Goal: Complete Application Form: Complete application form

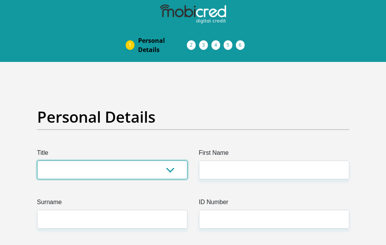
drag, startPoint x: 132, startPoint y: 172, endPoint x: 130, endPoint y: 178, distance: 5.7
click at [132, 172] on select "Mr Ms Mrs Dr [PERSON_NAME]" at bounding box center [112, 170] width 150 height 19
select select "Ms"
click at [37, 161] on select "Mr Ms Mrs Dr [PERSON_NAME]" at bounding box center [112, 170] width 150 height 19
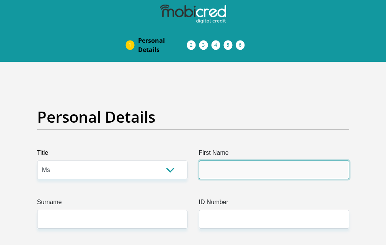
click at [262, 166] on input "First Name" at bounding box center [274, 170] width 150 height 19
type input "Tebogo"
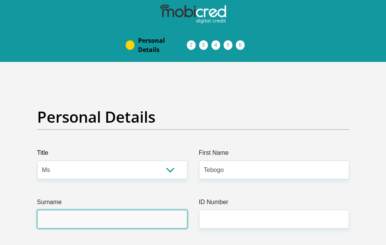
type input "Nyathela"
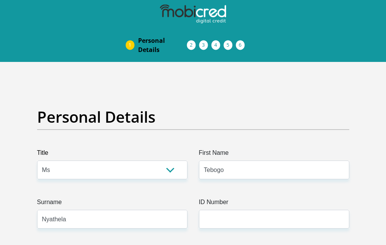
type input "0716036308"
select select "ZAF"
type input "380burgerstreet"
type input "[GEOGRAPHIC_DATA]"
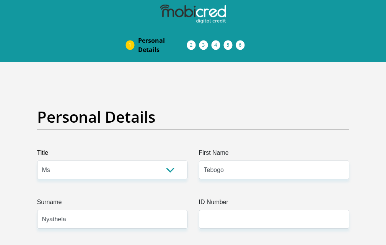
type input "[GEOGRAPHIC_DATA]"
type input "0118"
select select "Gauteng"
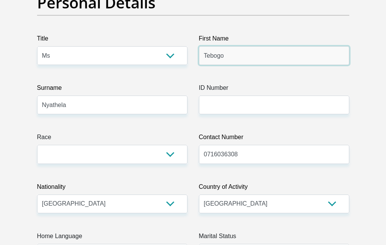
scroll to position [115, 0]
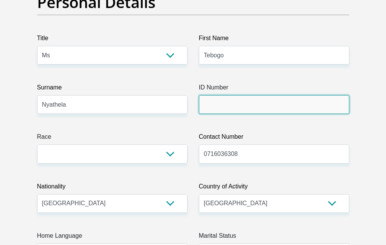
click at [255, 108] on input "ID Number" at bounding box center [274, 104] width 150 height 19
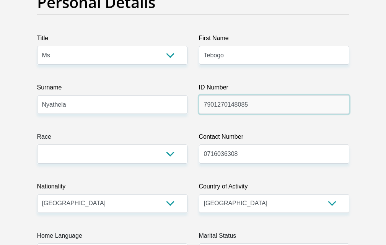
type input "7901270148085"
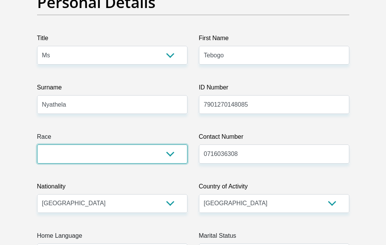
click at [168, 157] on select "Black Coloured Indian White Other" at bounding box center [112, 154] width 150 height 19
select select "1"
click at [37, 145] on select "Black Coloured Indian White Other" at bounding box center [112, 154] width 150 height 19
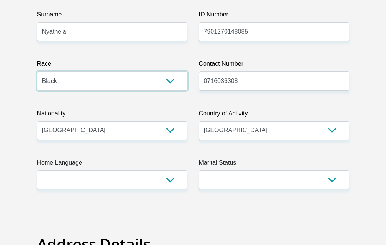
scroll to position [191, 0]
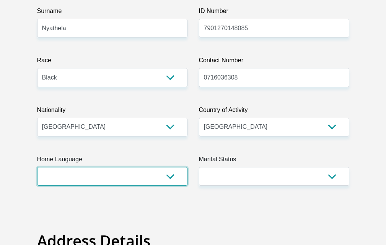
click at [169, 177] on select "Afrikaans English Sepedi South Ndebele Southern Sotho Swati Tsonga Tswana Venda…" at bounding box center [112, 176] width 150 height 19
select select "tsn"
click at [37, 167] on select "Afrikaans English Sepedi South Ndebele Southern Sotho Swati Tsonga Tswana Venda…" at bounding box center [112, 176] width 150 height 19
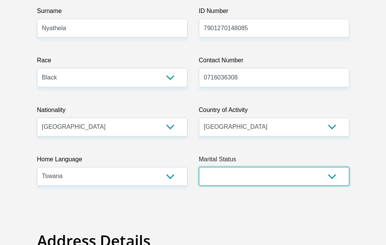
click at [296, 180] on select "Married ANC Single Divorced Widowed Married COP or Customary Law" at bounding box center [274, 176] width 150 height 19
select select "1"
click at [199, 167] on select "Married ANC Single Divorced Widowed Married COP or Customary Law" at bounding box center [274, 176] width 150 height 19
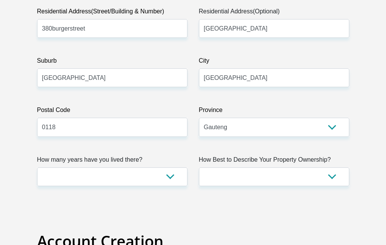
scroll to position [497, 0]
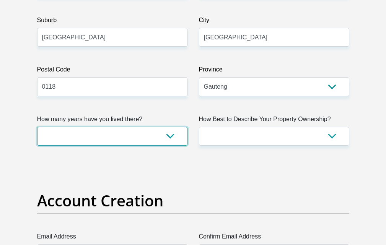
click at [168, 137] on select "less than 1 year 1-3 years 3-5 years 5+ years" at bounding box center [112, 136] width 150 height 19
select select "5"
click at [37, 127] on select "less than 1 year 1-3 years 3-5 years 5+ years" at bounding box center [112, 136] width 150 height 19
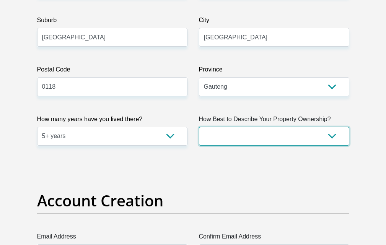
click at [299, 138] on select "Owned Rented Family Owned Company Dwelling" at bounding box center [274, 136] width 150 height 19
select select "Owned"
click at [199, 127] on select "Owned Rented Family Owned Company Dwelling" at bounding box center [274, 136] width 150 height 19
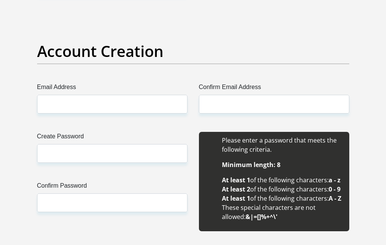
scroll to position [650, 0]
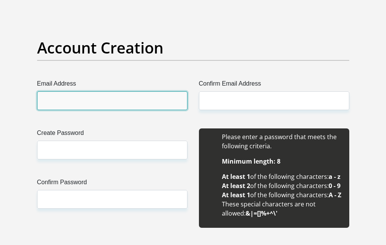
click at [57, 99] on input "Email Address" at bounding box center [112, 100] width 150 height 19
type input "[EMAIL_ADDRESS][DOMAIN_NAME]"
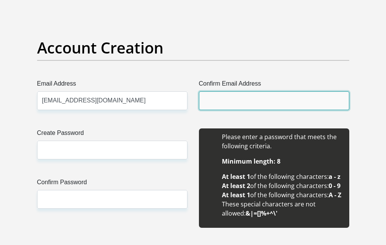
type input "[EMAIL_ADDRESS][DOMAIN_NAME]"
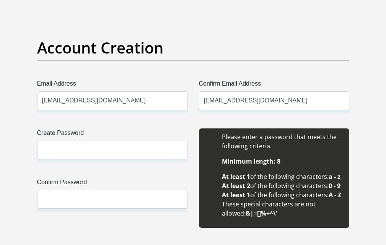
type input "Tebogo"
type input "Nyathela"
type input "0716036308"
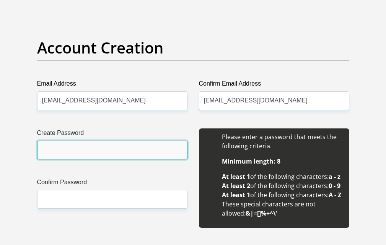
click at [70, 143] on input "Create Password" at bounding box center [112, 150] width 150 height 19
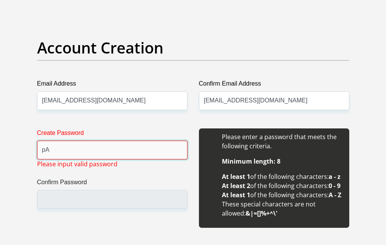
type input "p"
type input "P"
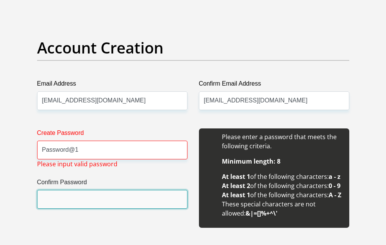
click at [75, 200] on input "Confirm Password" at bounding box center [112, 199] width 150 height 19
click at [88, 199] on input "Confirm Password" at bounding box center [112, 199] width 150 height 19
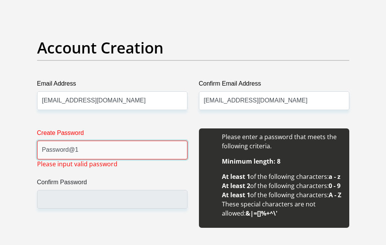
click at [94, 153] on input "Password@1" at bounding box center [112, 150] width 150 height 19
click at [72, 151] on input "Password@1" at bounding box center [112, 150] width 150 height 19
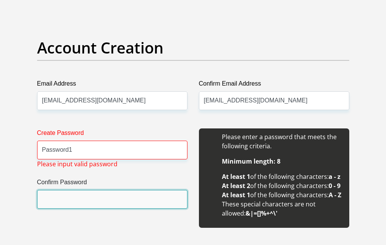
click at [78, 193] on input "Confirm Password" at bounding box center [112, 199] width 150 height 19
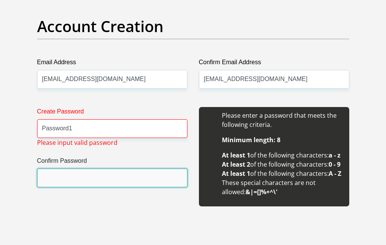
scroll to position [688, 0]
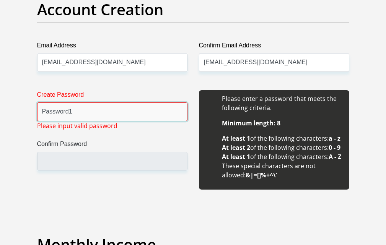
drag, startPoint x: 81, startPoint y: 113, endPoint x: 79, endPoint y: 103, distance: 10.1
click at [80, 109] on input "Password1" at bounding box center [112, 111] width 150 height 19
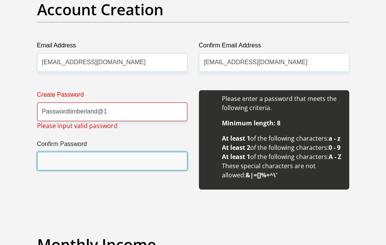
drag, startPoint x: 104, startPoint y: 156, endPoint x: 119, endPoint y: 114, distance: 44.0
click at [104, 155] on input "Confirm Password" at bounding box center [112, 161] width 150 height 19
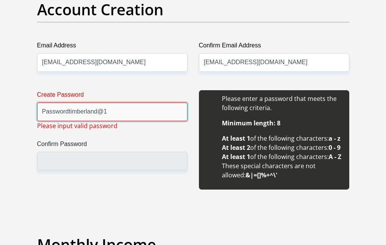
click at [118, 113] on input "Passwordtimberland@1" at bounding box center [112, 111] width 150 height 19
type input "Passwordtimberland"
click at [123, 145] on label "Confirm Password" at bounding box center [112, 146] width 150 height 12
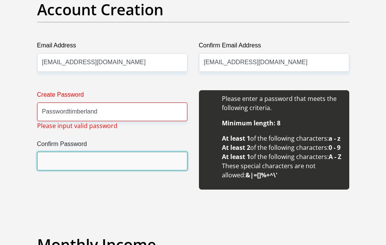
click at [123, 152] on input "Confirm Password" at bounding box center [112, 161] width 150 height 19
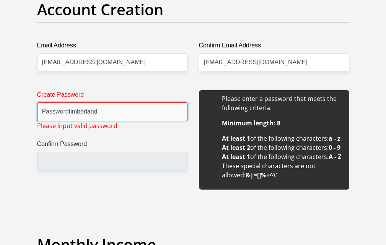
drag, startPoint x: 112, startPoint y: 110, endPoint x: 1, endPoint y: 93, distance: 112.2
type input "2025timberland"
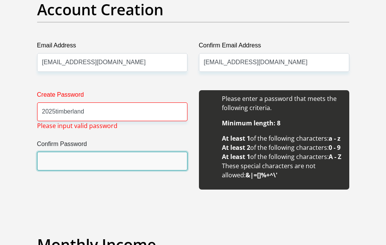
click at [75, 161] on input "Confirm Password" at bounding box center [112, 161] width 150 height 19
click at [72, 162] on input "Confirm Password" at bounding box center [112, 161] width 150 height 19
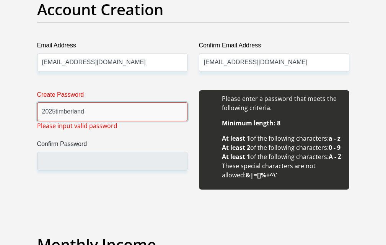
drag, startPoint x: 114, startPoint y: 111, endPoint x: 15, endPoint y: 111, distance: 99.0
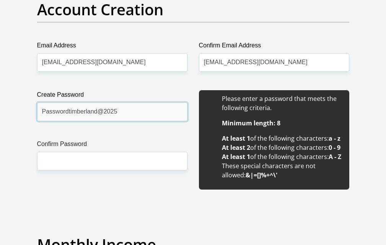
type input "Passwordtimberland@2025"
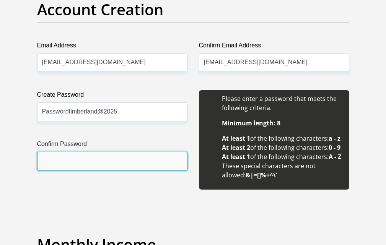
click at [85, 160] on input "Confirm Password" at bounding box center [112, 161] width 150 height 19
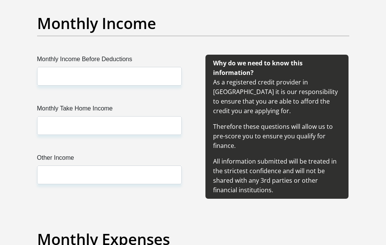
scroll to position [918, 0]
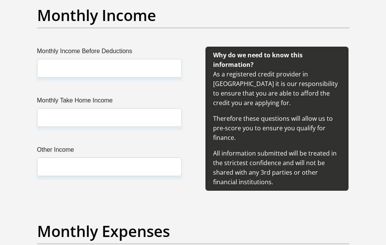
type input "Passwordtimberland@2025"
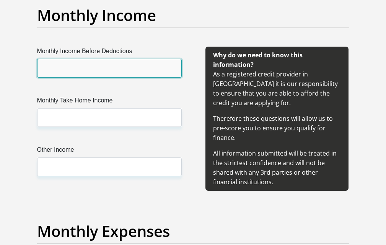
click at [99, 78] on input "Monthly Income Before Deductions" at bounding box center [109, 68] width 145 height 19
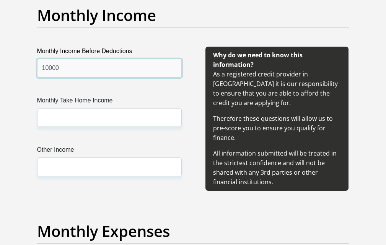
type input "10000"
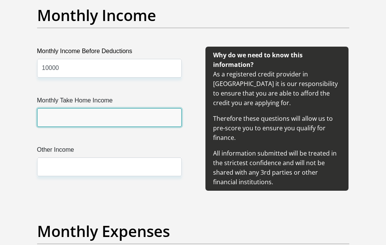
click at [100, 127] on input "Monthly Take Home Income" at bounding box center [109, 117] width 145 height 19
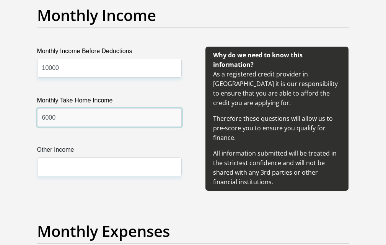
type input "6000"
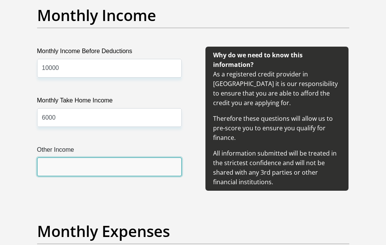
click at [50, 176] on input "Other Income" at bounding box center [109, 167] width 145 height 19
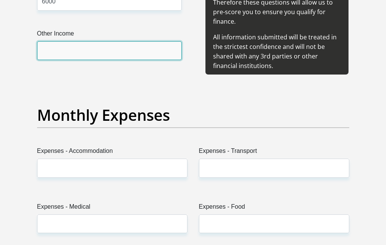
scroll to position [1032, 0]
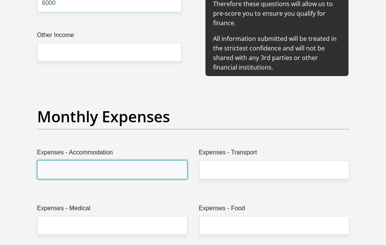
click at [88, 179] on input "Expenses - Accommodation" at bounding box center [112, 169] width 150 height 19
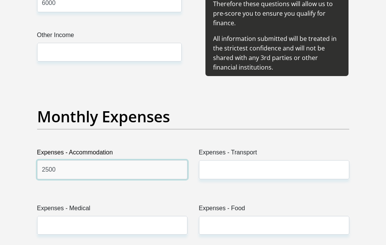
type input "2500"
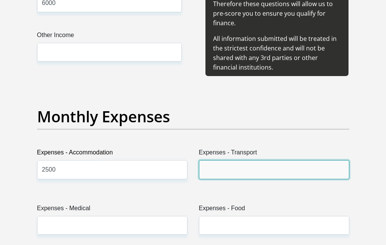
click at [228, 179] on input "Expenses - Transport" at bounding box center [274, 169] width 150 height 19
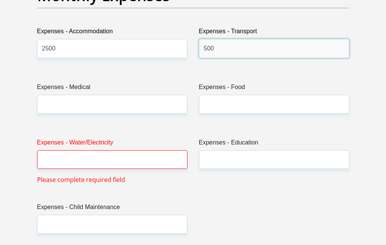
scroll to position [1185, 0]
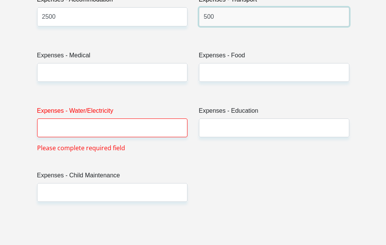
type input "500"
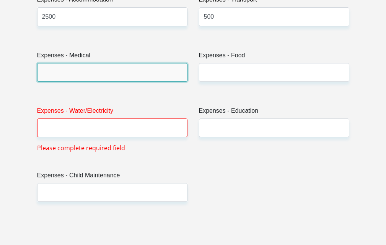
click at [93, 82] on input "Expenses - Medical" at bounding box center [112, 72] width 150 height 19
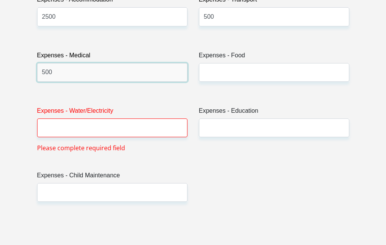
type input "500"
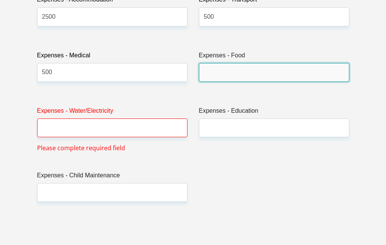
click at [240, 82] on input "Expenses - Food" at bounding box center [274, 72] width 150 height 19
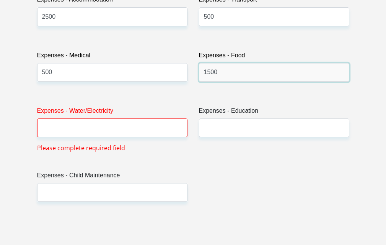
type input "1500"
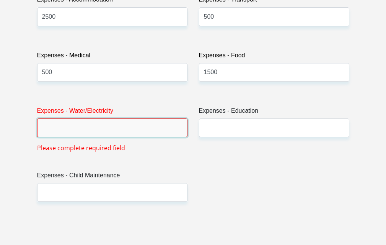
click at [124, 137] on input "Expenses - Water/Electricity" at bounding box center [112, 128] width 150 height 19
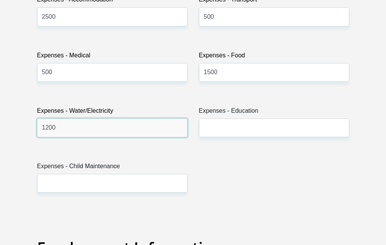
type input "1200"
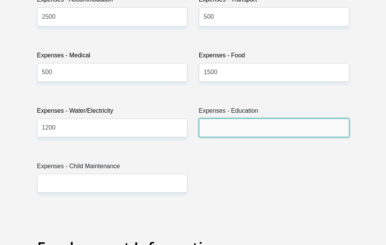
click at [227, 137] on input "Expenses - Education" at bounding box center [274, 128] width 150 height 19
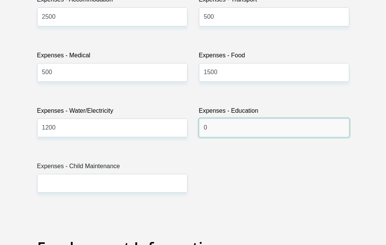
type input "0"
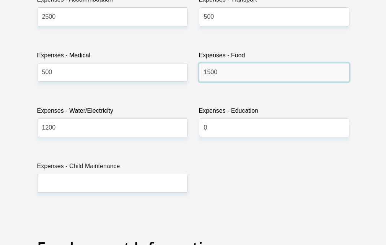
drag, startPoint x: 230, startPoint y: 99, endPoint x: 169, endPoint y: 108, distance: 61.9
click at [169, 108] on div "Title Mr Ms Mrs Dr [PERSON_NAME] First Name Tebogo Surname [PERSON_NAME] ID Num…" at bounding box center [193, 233] width 324 height 2541
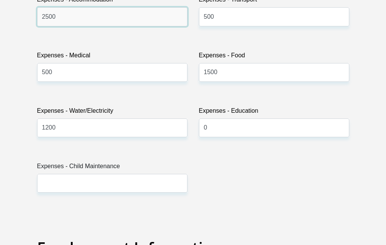
drag, startPoint x: 68, startPoint y: 47, endPoint x: 0, endPoint y: 48, distance: 67.7
click at [0, 49] on section "Personal Details Title Mr Ms Mrs Dr [PERSON_NAME] First Name Tebogo Surname [PE…" at bounding box center [193, 236] width 386 height 2718
type input "0"
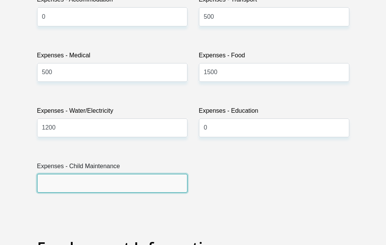
drag, startPoint x: 91, startPoint y: 213, endPoint x: 93, endPoint y: 208, distance: 5.7
click at [91, 193] on input "Expenses - Child Maintenance" at bounding box center [112, 183] width 150 height 19
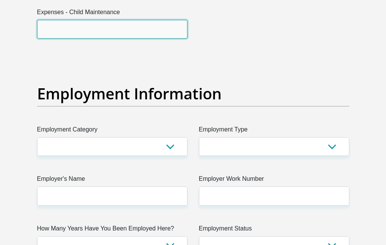
scroll to position [1377, 0]
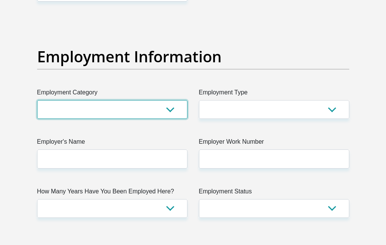
click at [170, 119] on select "AGRICULTURE ALCOHOL & TOBACCO CONSTRUCTION MATERIALS METALLURGY EQUIPMENT FOR R…" at bounding box center [112, 109] width 150 height 19
select select "2"
click at [37, 119] on select "AGRICULTURE ALCOHOL & TOBACCO CONSTRUCTION MATERIALS METALLURGY EQUIPMENT FOR R…" at bounding box center [112, 109] width 150 height 19
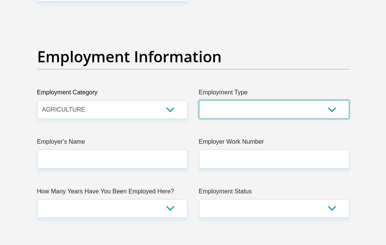
click at [247, 119] on select "College/Lecturer Craft Seller Creative Driver Executive Farmer Forces - Non Com…" at bounding box center [274, 109] width 150 height 19
select select "Farmer"
click at [199, 119] on select "College/Lecturer Craft Seller Creative Driver Executive Farmer Forces - Non Com…" at bounding box center [274, 109] width 150 height 19
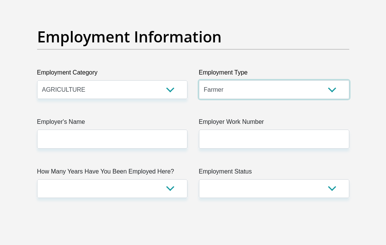
scroll to position [1491, 0]
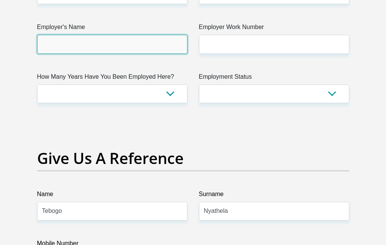
click at [161, 54] on input "Employer's Name" at bounding box center [112, 44] width 150 height 19
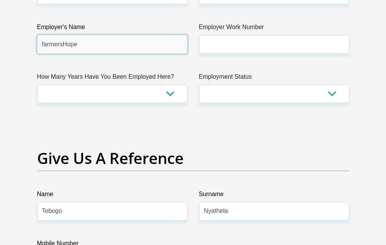
click at [62, 54] on input "farmersHope" at bounding box center [112, 44] width 150 height 19
type input "farmersHope"
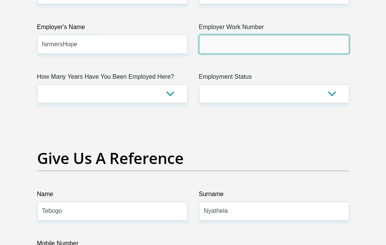
click at [214, 54] on input "Employer Work Number" at bounding box center [274, 44] width 150 height 19
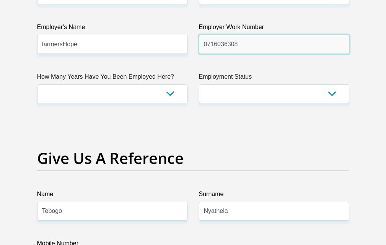
type input "0716036308"
click at [102, 85] on label "How Many Years Have You Been Employed Here?" at bounding box center [112, 78] width 150 height 12
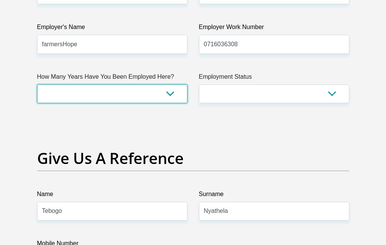
click at [102, 103] on select "less than 1 year 1-3 years 3-5 years 5+ years" at bounding box center [112, 94] width 150 height 19
click at [104, 103] on select "less than 1 year 1-3 years 3-5 years 5+ years" at bounding box center [112, 94] width 150 height 19
select select "48"
click at [37, 103] on select "less than 1 year 1-3 years 3-5 years 5+ years" at bounding box center [112, 94] width 150 height 19
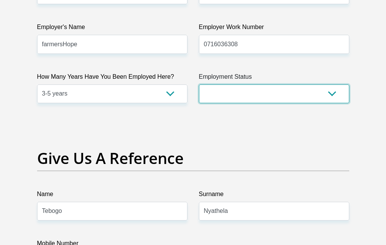
click at [253, 103] on select "Permanent/Full-time Part-time/Casual [DEMOGRAPHIC_DATA] Worker Self-Employed Ho…" at bounding box center [274, 94] width 150 height 19
click at [199, 103] on select "Permanent/Full-time Part-time/Casual [DEMOGRAPHIC_DATA] Worker Self-Employed Ho…" at bounding box center [274, 94] width 150 height 19
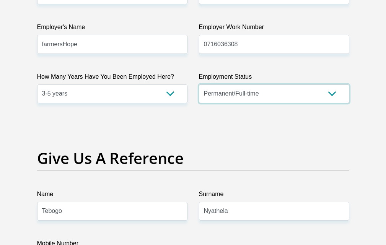
click at [262, 103] on select "Permanent/Full-time Part-time/Casual [DEMOGRAPHIC_DATA] Worker Self-Employed Ho…" at bounding box center [274, 94] width 150 height 19
select select "4"
click at [199, 103] on select "Permanent/Full-time Part-time/Casual [DEMOGRAPHIC_DATA] Worker Self-Employed Ho…" at bounding box center [274, 94] width 150 height 19
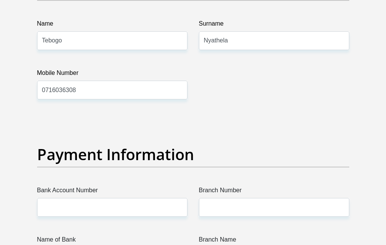
scroll to position [1644, 0]
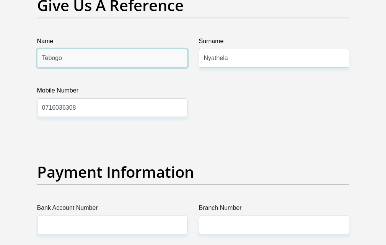
drag, startPoint x: 55, startPoint y: 88, endPoint x: 17, endPoint y: 88, distance: 38.2
type input "yethu"
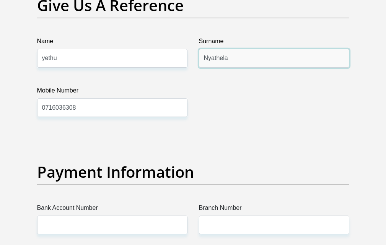
drag, startPoint x: 232, startPoint y: 88, endPoint x: 114, endPoint y: 87, distance: 118.9
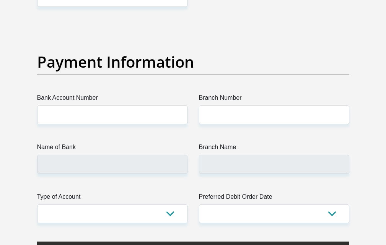
scroll to position [1759, 0]
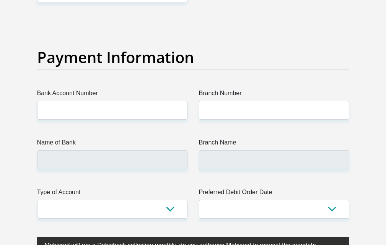
type input "mbambo"
drag, startPoint x: 98, startPoint y: 27, endPoint x: 0, endPoint y: 26, distance: 97.9
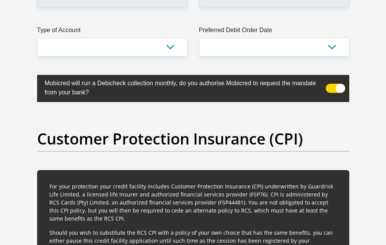
scroll to position [1912, 0]
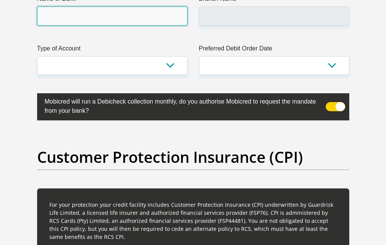
click at [111, 25] on input "Name of Bank" at bounding box center [112, 16] width 150 height 19
click at [81, 25] on input "Name of Bank" at bounding box center [112, 16] width 150 height 19
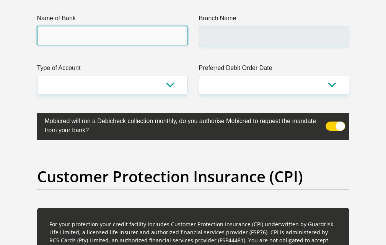
scroll to position [1874, 0]
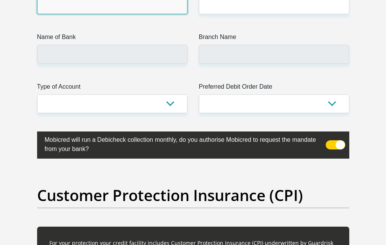
click at [85, 14] on input "Bank Account Number" at bounding box center [112, 4] width 150 height 19
type input "tebogo nyathela"
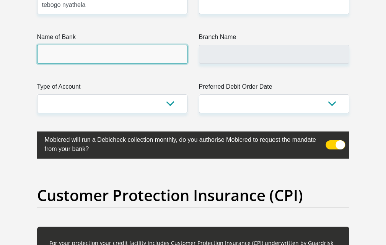
click at [81, 63] on input "Name of Bank" at bounding box center [112, 54] width 150 height 19
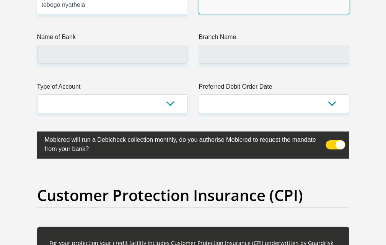
click at [232, 14] on input "Branch Number" at bounding box center [274, 4] width 150 height 19
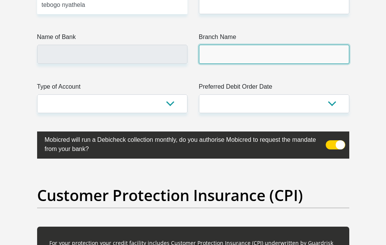
click at [220, 63] on input "Branch Name" at bounding box center [274, 54] width 150 height 19
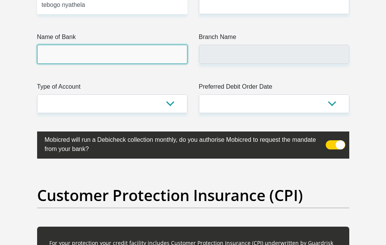
click at [81, 63] on input "Name of Bank" at bounding box center [112, 54] width 150 height 19
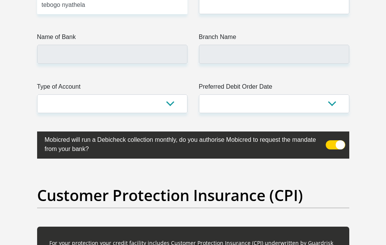
drag, startPoint x: 197, startPoint y: 29, endPoint x: 224, endPoint y: 36, distance: 28.4
click at [268, 14] on input "Branch Number" at bounding box center [274, 4] width 150 height 19
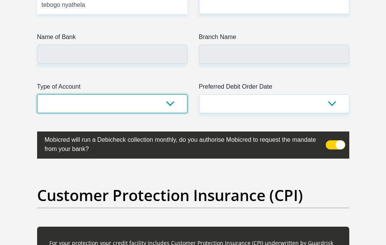
click at [172, 113] on select "Cheque Savings" at bounding box center [112, 103] width 150 height 19
select select "SAV"
click at [37, 113] on select "Cheque Savings" at bounding box center [112, 103] width 150 height 19
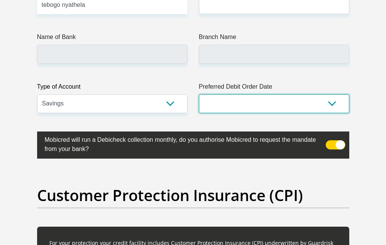
click at [271, 113] on select "1st 2nd 3rd 4th 5th 7th 18th 19th 20th 21st 22nd 23rd 24th 25th 26th 27th 28th …" at bounding box center [274, 103] width 150 height 19
select select "20"
click at [199, 113] on select "1st 2nd 3rd 4th 5th 7th 18th 19th 20th 21st 22nd 23rd 24th 25th 26th 27th 28th …" at bounding box center [274, 103] width 150 height 19
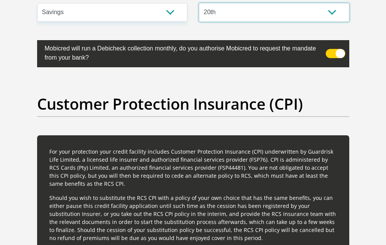
scroll to position [1950, 0]
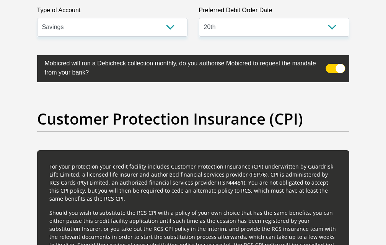
click at [341, 73] on span at bounding box center [335, 68] width 20 height 9
click at [333, 62] on input "checkbox" at bounding box center [333, 62] width 0 height 0
click at [340, 73] on span at bounding box center [335, 68] width 20 height 9
click at [333, 62] on input "checkbox" at bounding box center [333, 62] width 0 height 0
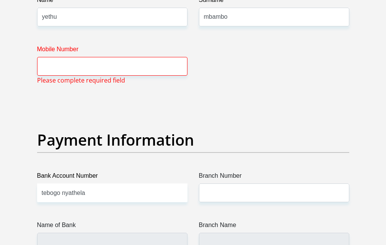
scroll to position [1644, 0]
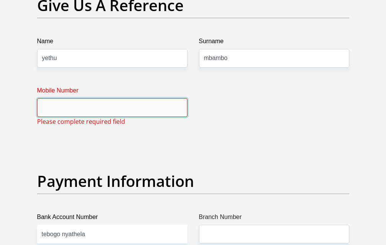
click at [84, 117] on input "Mobile Number" at bounding box center [112, 107] width 150 height 19
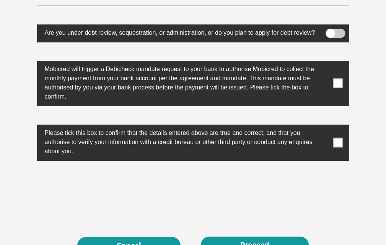
scroll to position [2607, 0]
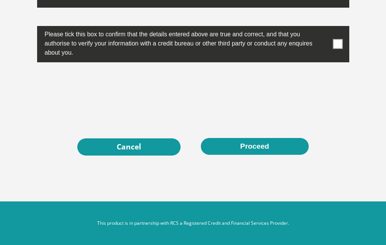
type input "0637888385"
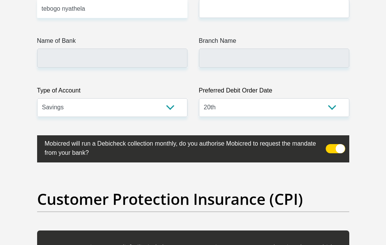
scroll to position [1842, 0]
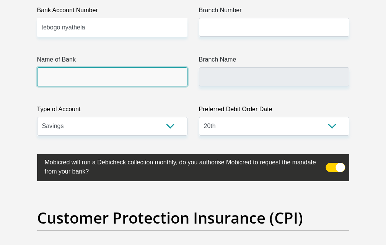
click at [96, 86] on input "Name of Bank" at bounding box center [112, 76] width 150 height 19
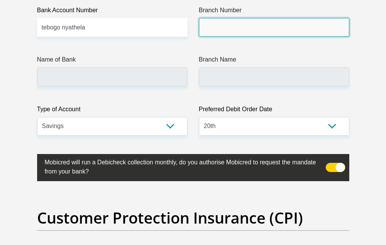
click at [208, 37] on input "Branch Number" at bounding box center [274, 27] width 150 height 19
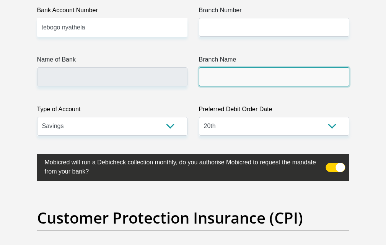
click at [225, 86] on input "Branch Name" at bounding box center [274, 76] width 150 height 19
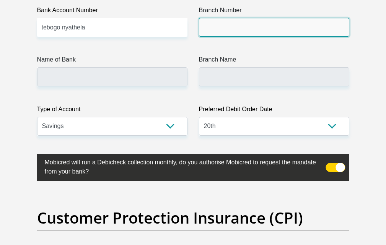
click at [233, 37] on input "Branch Number" at bounding box center [274, 27] width 150 height 19
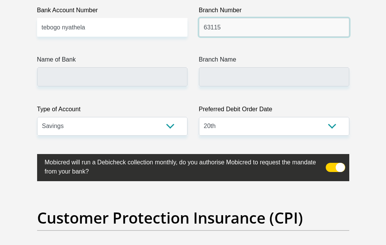
type input "63115"
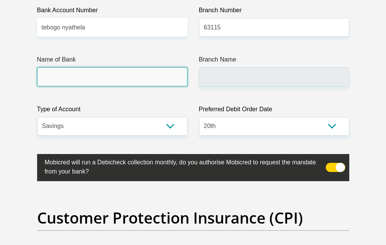
click at [73, 86] on input "Name of Bank" at bounding box center [112, 76] width 150 height 19
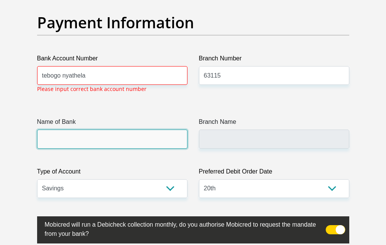
scroll to position [1792, 0]
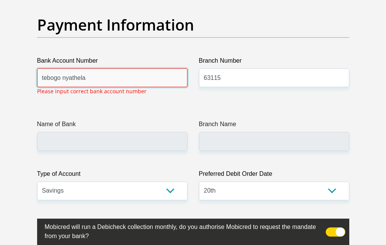
drag, startPoint x: 103, startPoint y: 109, endPoint x: 0, endPoint y: 92, distance: 104.7
click at [59, 87] on input "6311" at bounding box center [112, 77] width 150 height 19
type input "63114063140"
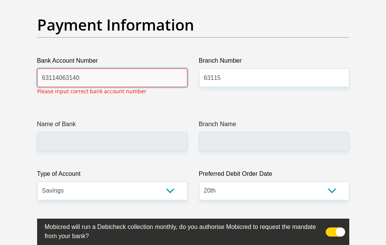
click at [98, 87] on input "63114063140" at bounding box center [112, 77] width 150 height 19
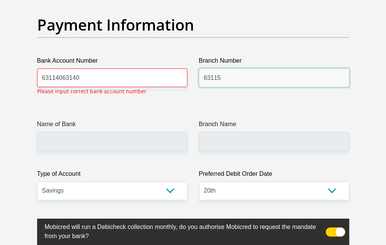
click at [236, 87] on input "63115" at bounding box center [274, 77] width 150 height 19
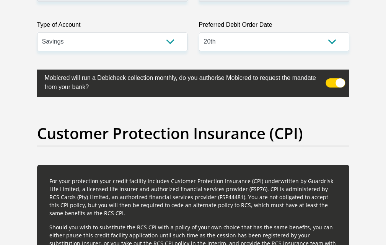
scroll to position [1944, 0]
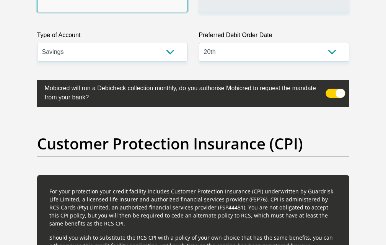
click at [109, 12] on input "Name of Bank" at bounding box center [112, 2] width 150 height 19
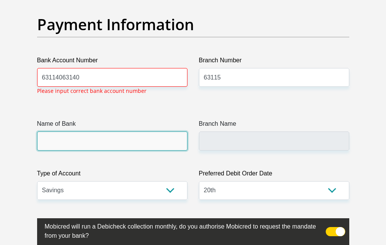
scroll to position [1792, 0]
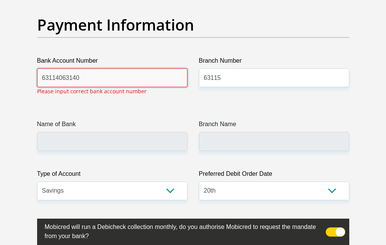
drag, startPoint x: 88, startPoint y: 102, endPoint x: 0, endPoint y: 94, distance: 87.6
type input "63114063140"
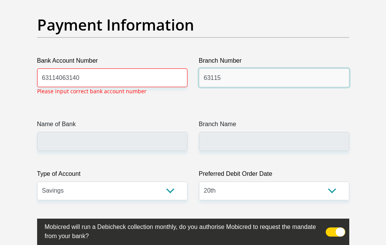
drag, startPoint x: 225, startPoint y: 106, endPoint x: 186, endPoint y: 98, distance: 40.0
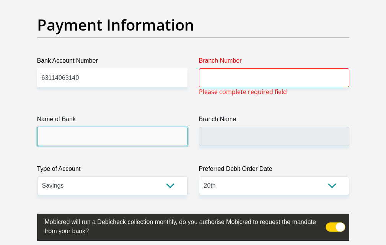
click at [99, 146] on input "Name of Bank" at bounding box center [112, 136] width 150 height 19
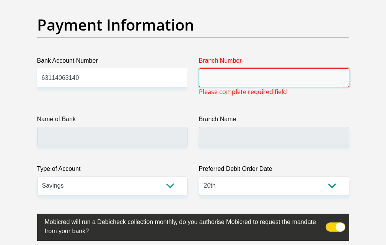
click at [265, 87] on input "Branch Number" at bounding box center [274, 77] width 150 height 19
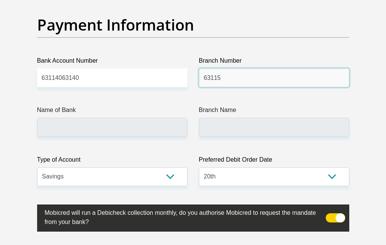
type input "63115"
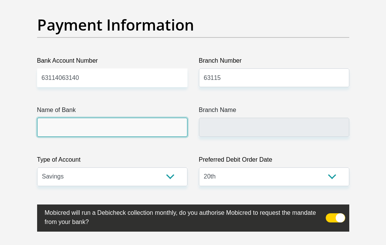
click at [185, 137] on input "Name of Bank" at bounding box center [112, 127] width 150 height 19
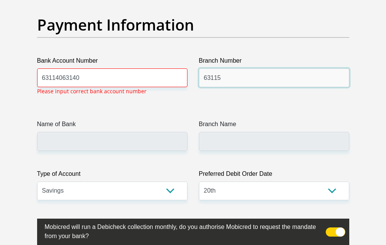
drag, startPoint x: 232, startPoint y: 111, endPoint x: 170, endPoint y: 104, distance: 62.7
type input "250655"
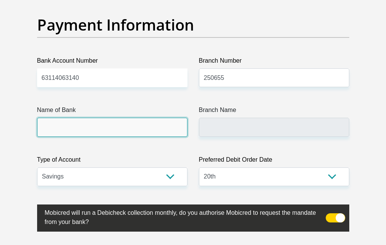
type input "FIRSTRAND BANK"
type input "BRANCH 560"
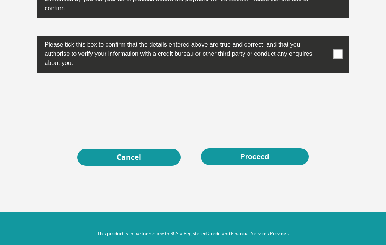
scroll to position [2595, 0]
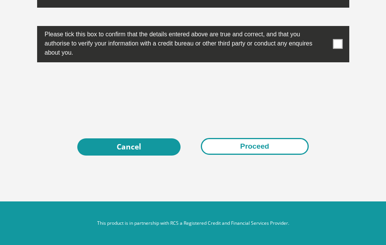
click at [262, 155] on button "Proceed" at bounding box center [255, 146] width 108 height 17
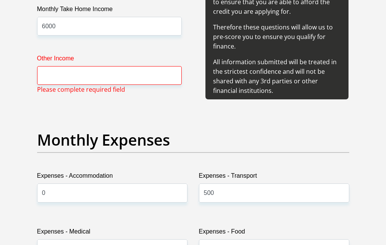
scroll to position [1007, 0]
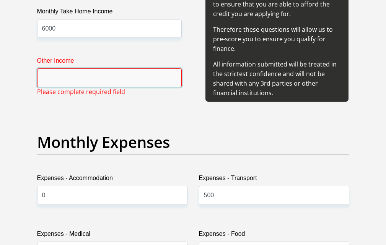
click at [110, 87] on input "Other Income" at bounding box center [109, 77] width 145 height 19
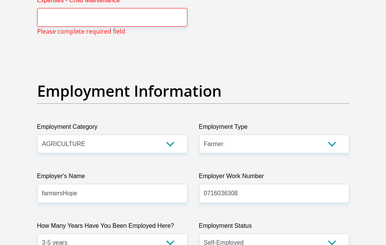
scroll to position [1236, 0]
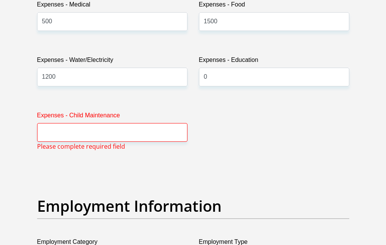
type input "2500"
click at [102, 142] on input "Expenses - Child Maintenance" at bounding box center [112, 132] width 150 height 19
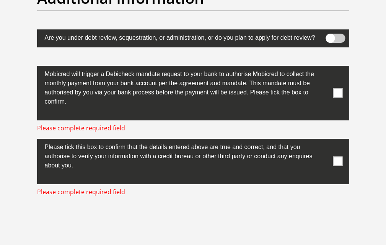
scroll to position [2472, 0]
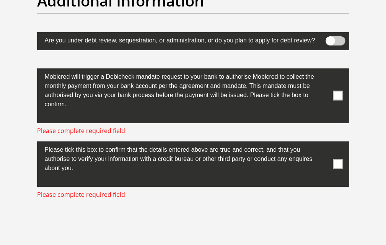
type input "0"
click at [342, 101] on span at bounding box center [338, 96] width 10 height 10
click at [326, 70] on input "checkbox" at bounding box center [326, 70] width 0 height 0
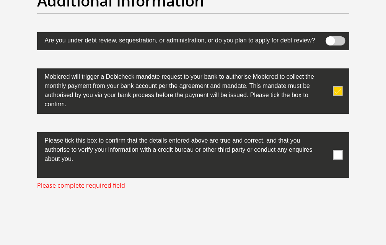
click at [335, 46] on span at bounding box center [335, 40] width 20 height 9
click at [333, 39] on input "checkbox" at bounding box center [333, 39] width 0 height 0
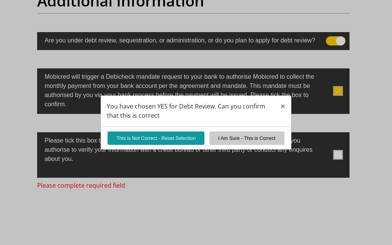
click at [330, 69] on div "You have chosen YES for Debt Review. Can you confirm that this is correct × Thi…" at bounding box center [196, 122] width 392 height 245
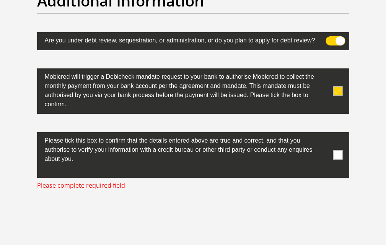
click at [336, 46] on span at bounding box center [335, 40] width 20 height 9
click at [333, 39] on input "checkbox" at bounding box center [333, 39] width 0 height 0
click at [337, 160] on span at bounding box center [338, 155] width 10 height 10
click at [326, 134] on input "checkbox" at bounding box center [326, 134] width 0 height 0
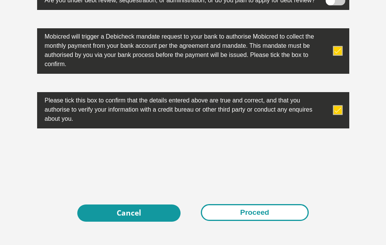
scroll to position [2587, 0]
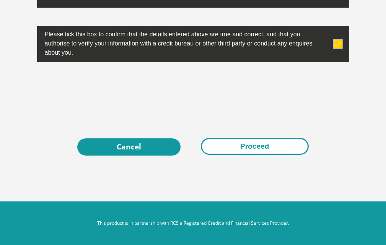
click at [266, 155] on button "Proceed" at bounding box center [255, 146] width 108 height 17
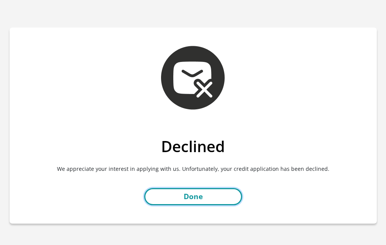
click at [202, 195] on link "Done" at bounding box center [193, 196] width 98 height 17
